Goal: Register for event/course

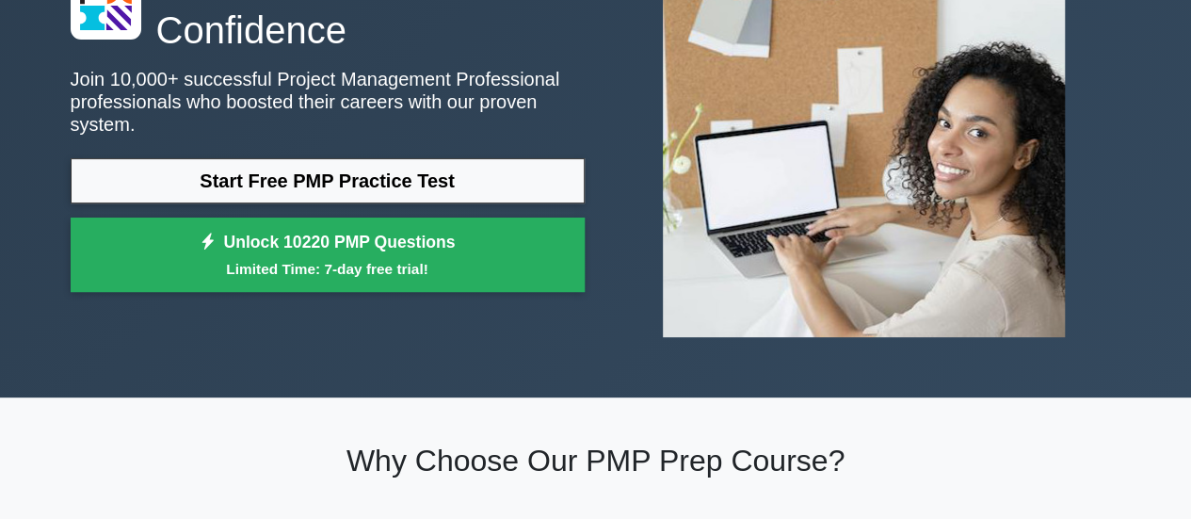
scroll to position [185, 0]
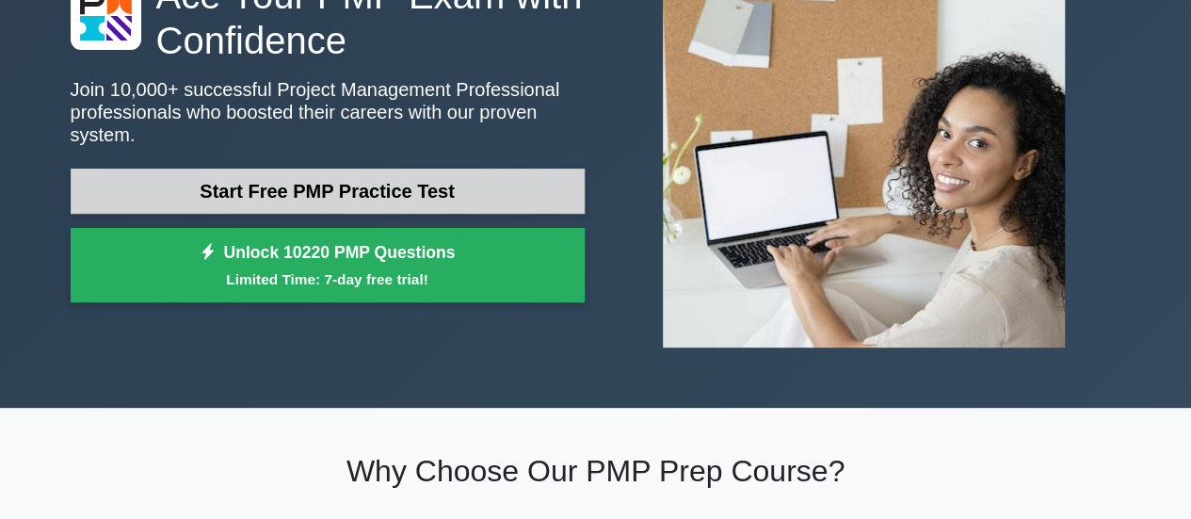
click at [494, 195] on link "Start Free PMP Practice Test" at bounding box center [328, 191] width 514 height 45
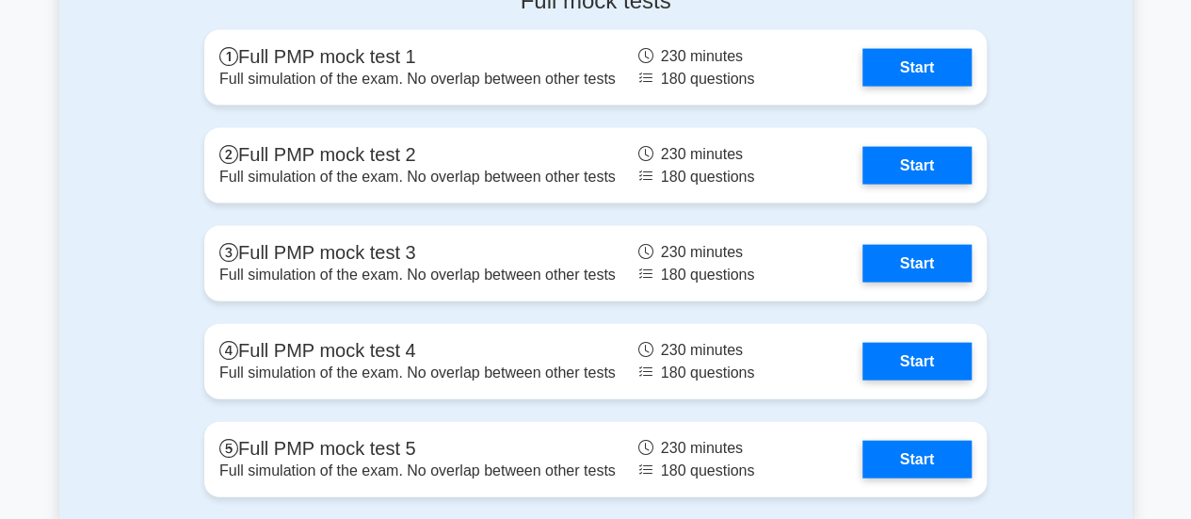
scroll to position [5589, 0]
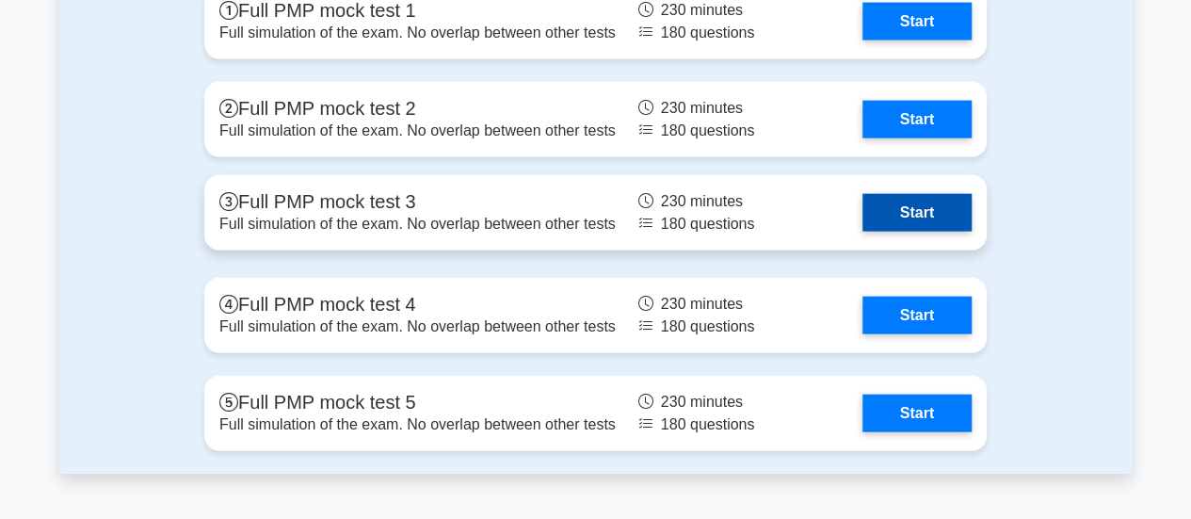
click at [890, 207] on link "Start" at bounding box center [916, 213] width 109 height 38
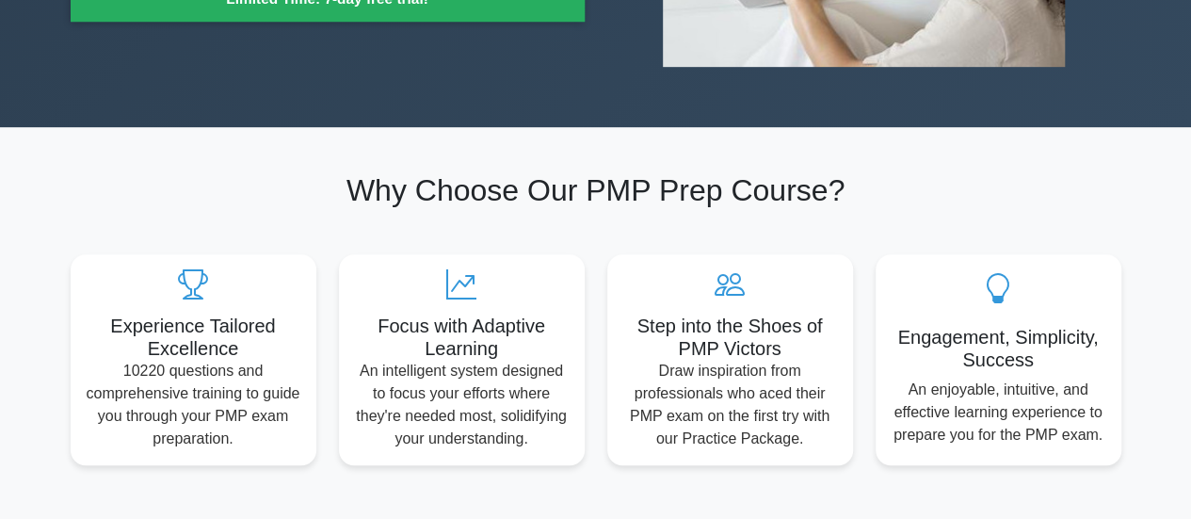
scroll to position [456, 0]
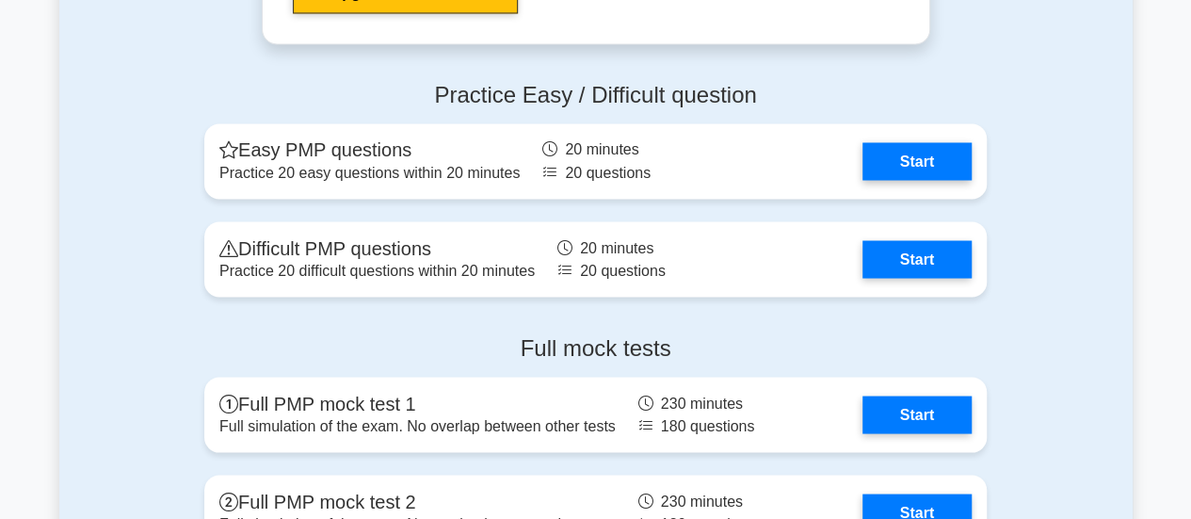
scroll to position [5202, 0]
